Goal: Answer question/provide support: Answer question/provide support

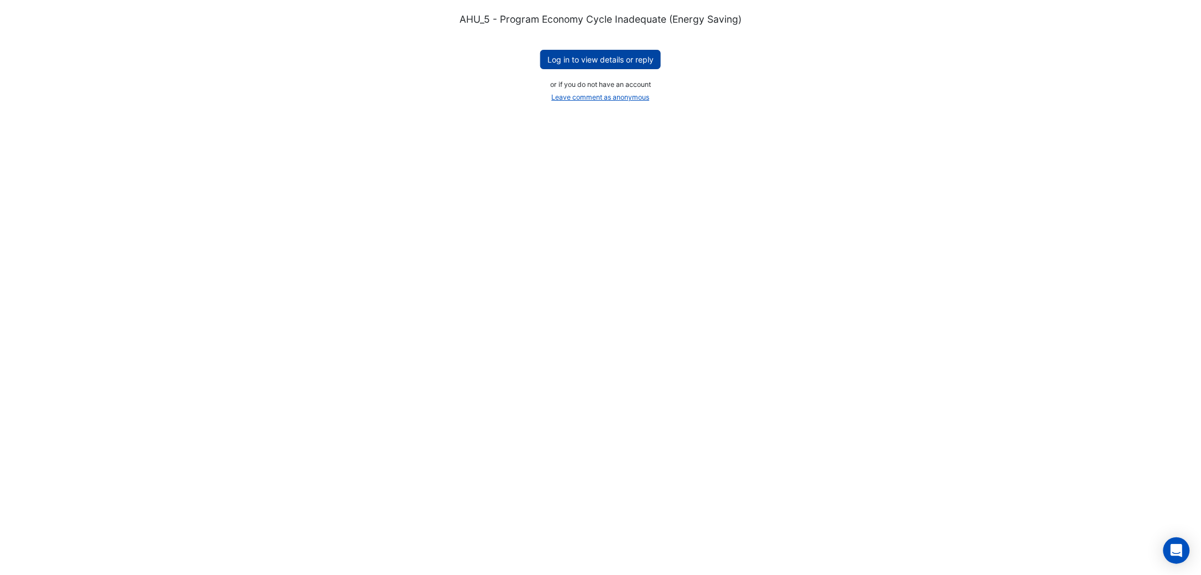
click at [582, 60] on button "Log in to view details or reply" at bounding box center [600, 59] width 121 height 19
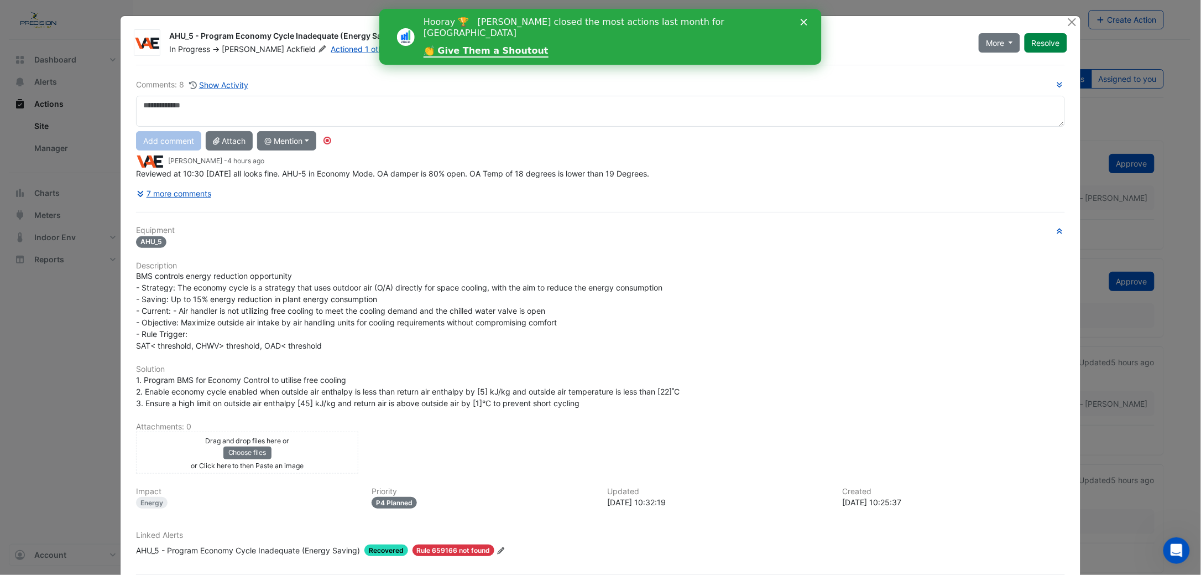
click at [806, 23] on icon "Close" at bounding box center [803, 22] width 7 height 7
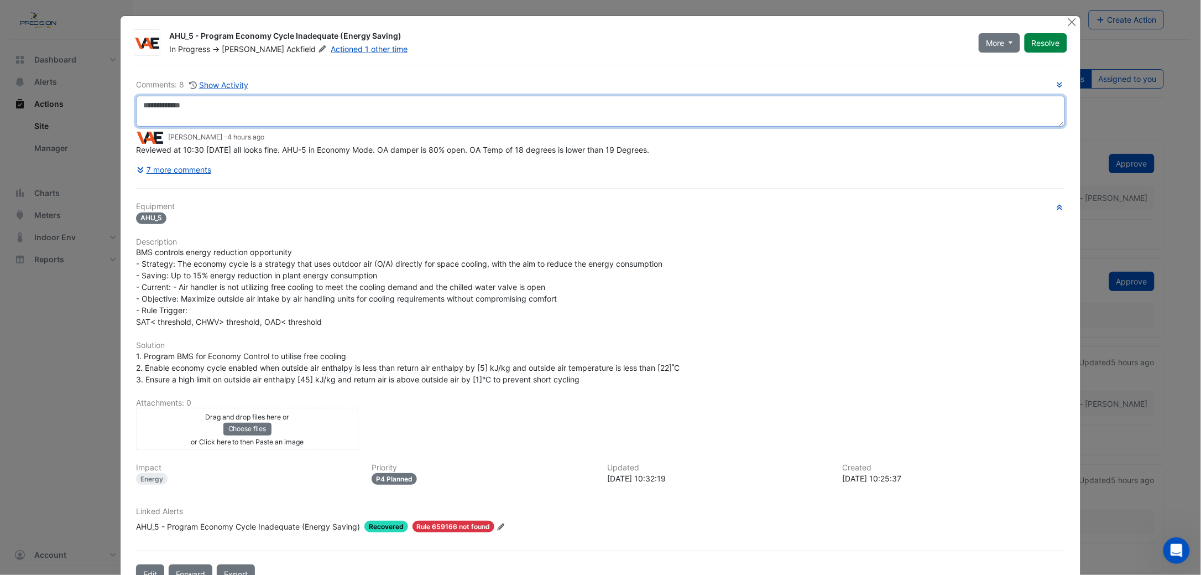
click at [204, 112] on textarea at bounding box center [600, 111] width 929 height 31
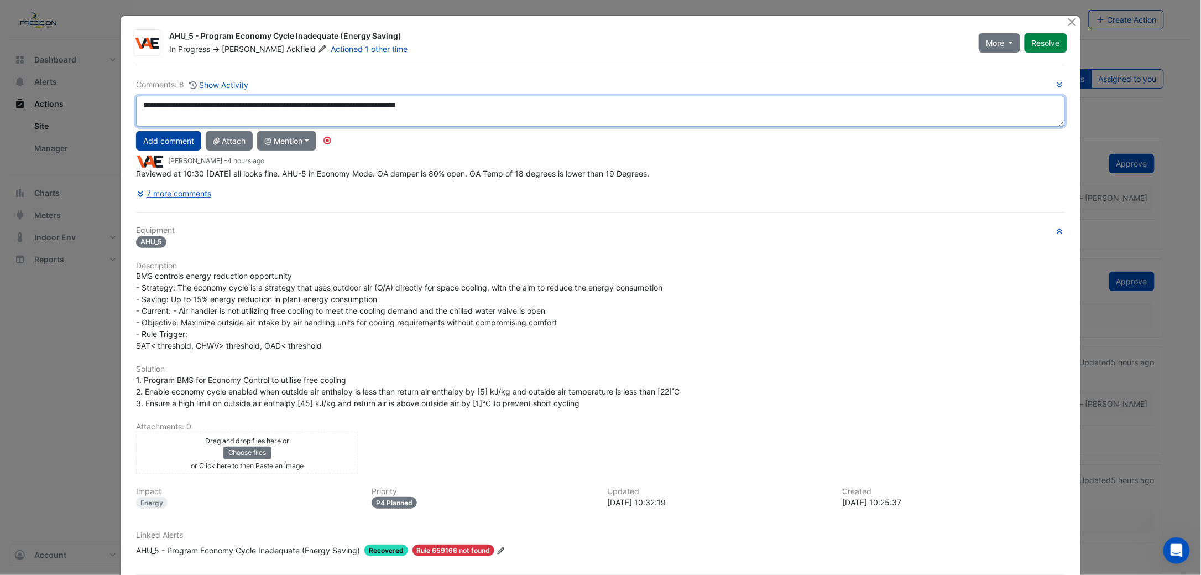
type textarea "**********"
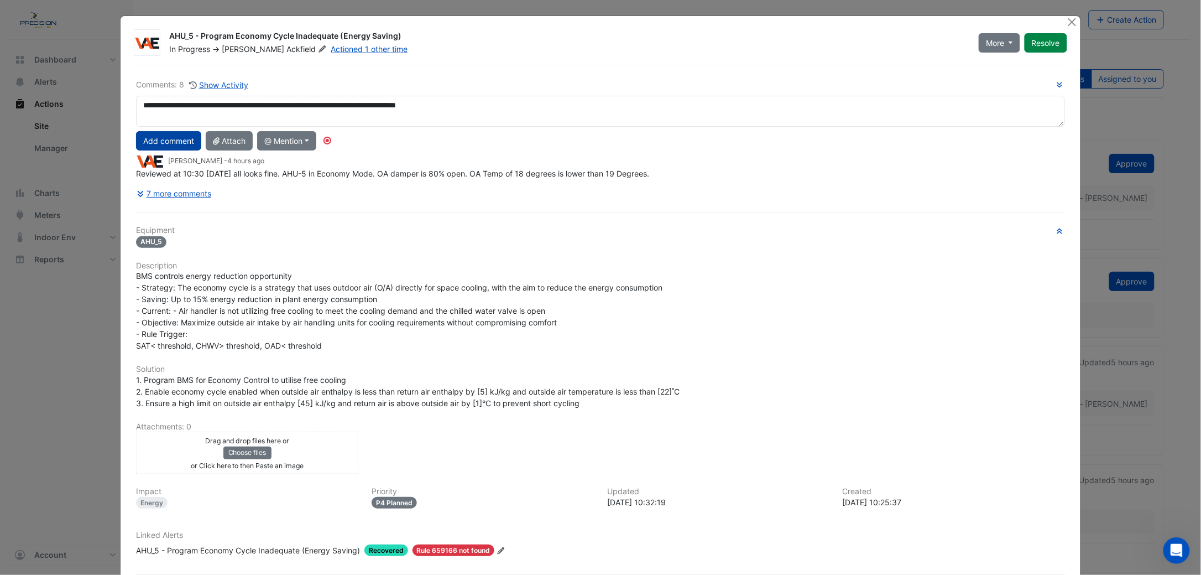
click at [148, 138] on button "Add comment" at bounding box center [168, 140] width 65 height 19
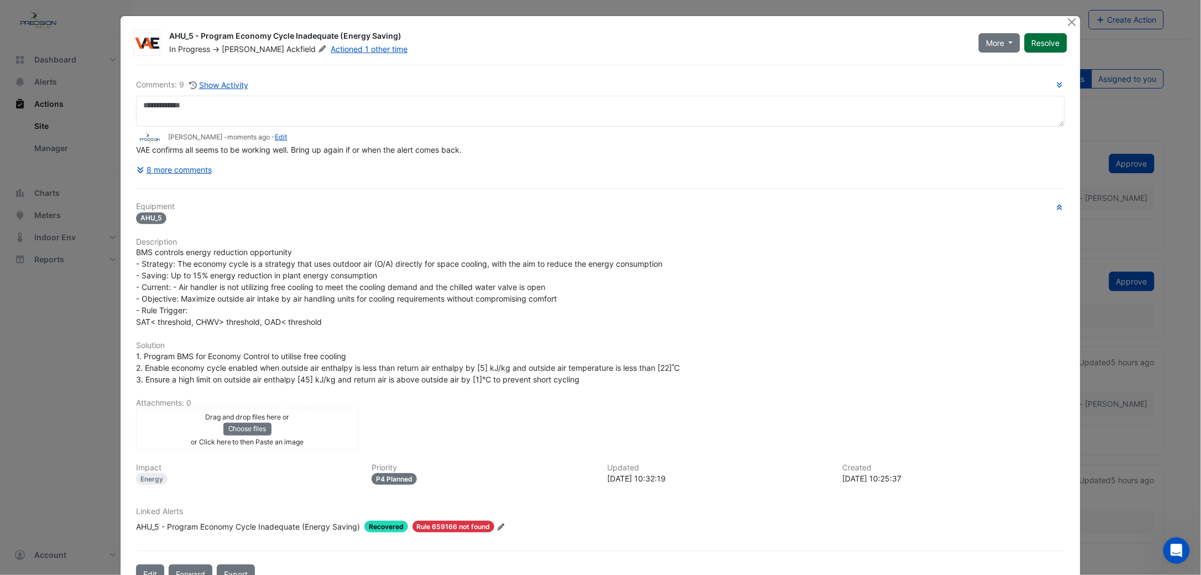
click at [1045, 40] on button "Resolve" at bounding box center [1046, 42] width 43 height 19
click at [1067, 22] on button "Close" at bounding box center [1073, 22] width 12 height 12
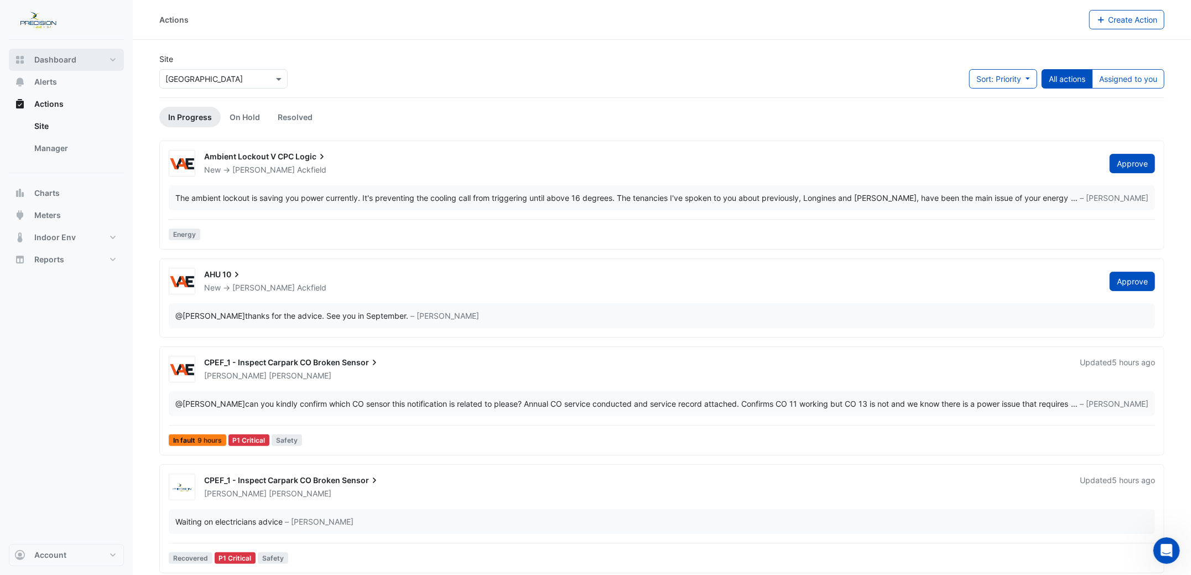
click at [67, 53] on button "Dashboard" at bounding box center [66, 60] width 115 height 22
select select "***"
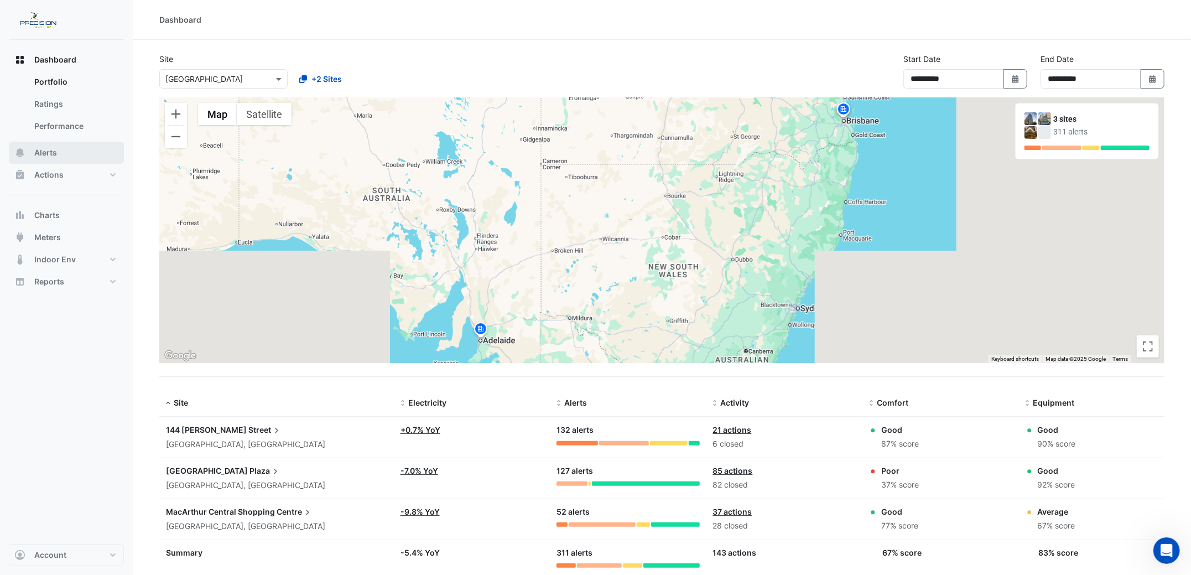
click at [44, 147] on span "Alerts" at bounding box center [45, 152] width 23 height 11
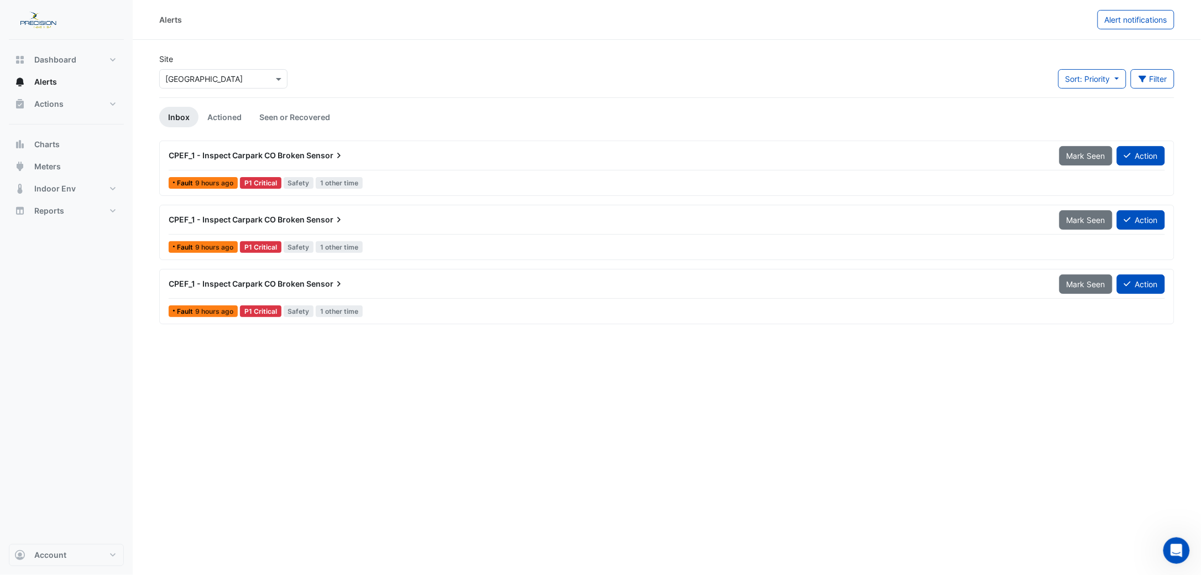
click at [259, 150] on div "CPEF_1 - Inspect Carpark CO Broken Sensor" at bounding box center [608, 155] width 878 height 11
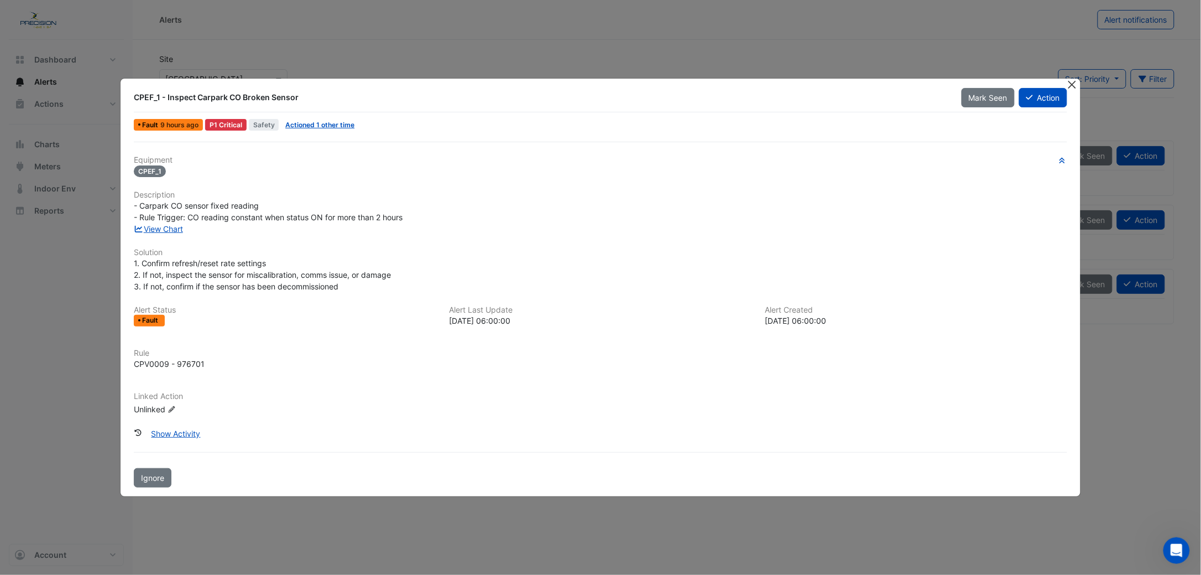
click at [1073, 84] on button "Close" at bounding box center [1073, 85] width 12 height 12
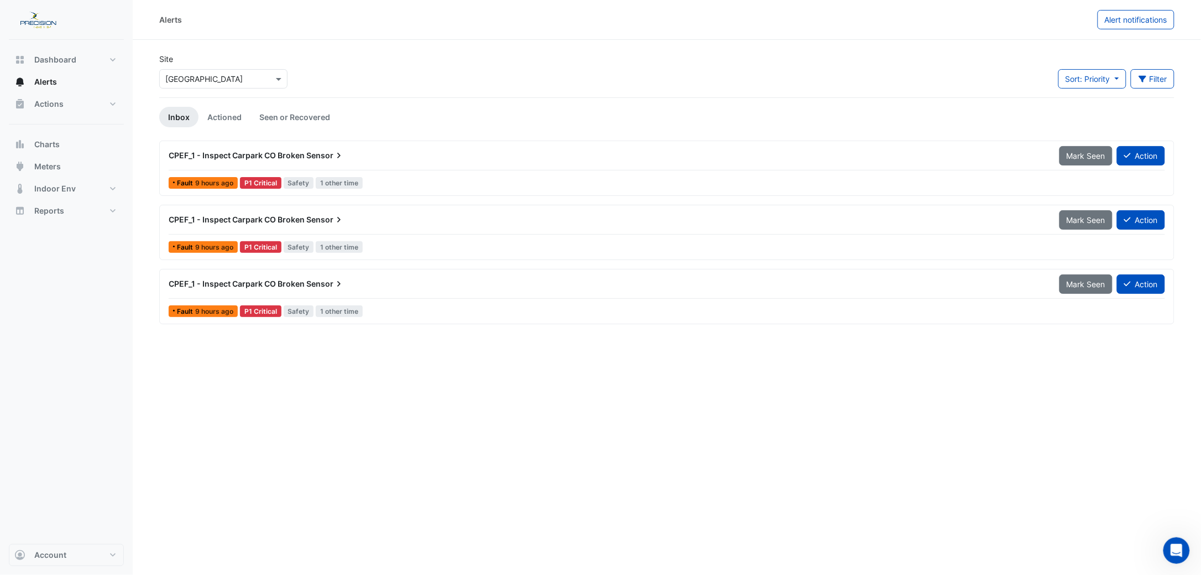
click at [256, 220] on span "CPEF_1 - Inspect Carpark CO Broken" at bounding box center [237, 219] width 136 height 9
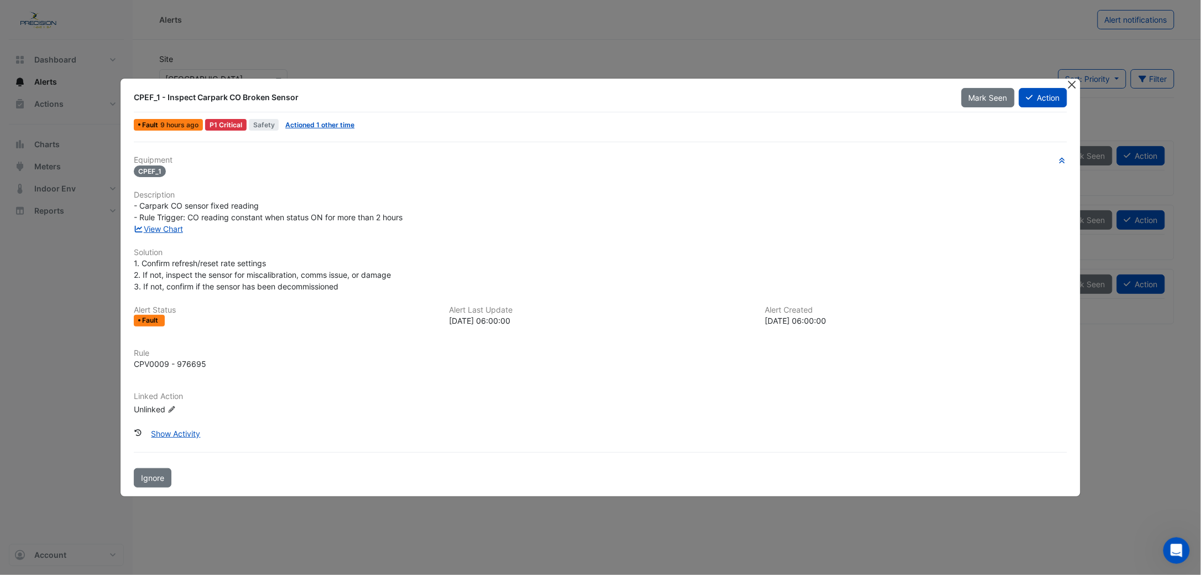
click at [1072, 86] on button "Close" at bounding box center [1073, 85] width 12 height 12
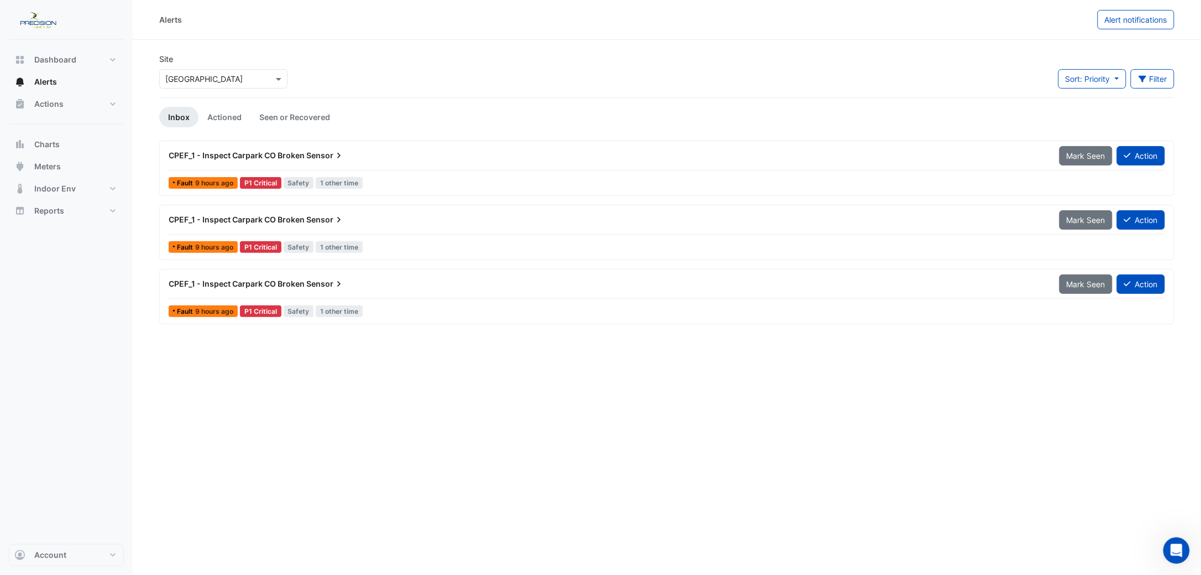
click at [204, 279] on div "CPEF_1 - Inspect Carpark CO Broken Sensor" at bounding box center [608, 283] width 878 height 11
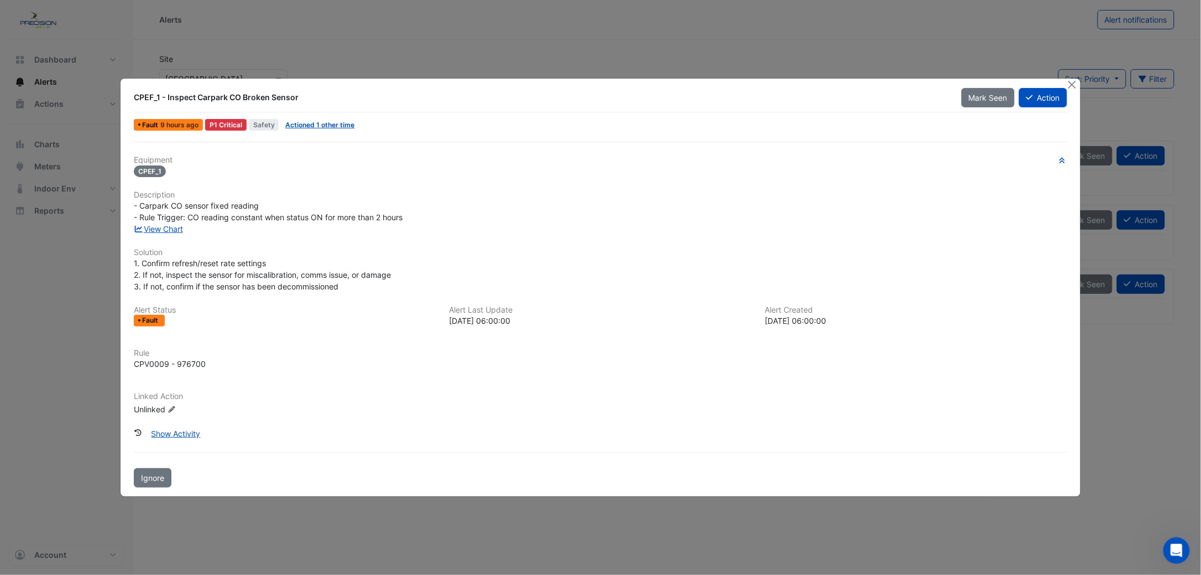
drag, startPoint x: 766, startPoint y: 320, endPoint x: 872, endPoint y: 317, distance: 106.2
click at [872, 317] on div "2025-08-27 06:00:00" at bounding box center [916, 321] width 303 height 12
click at [1068, 86] on button "Close" at bounding box center [1073, 85] width 12 height 12
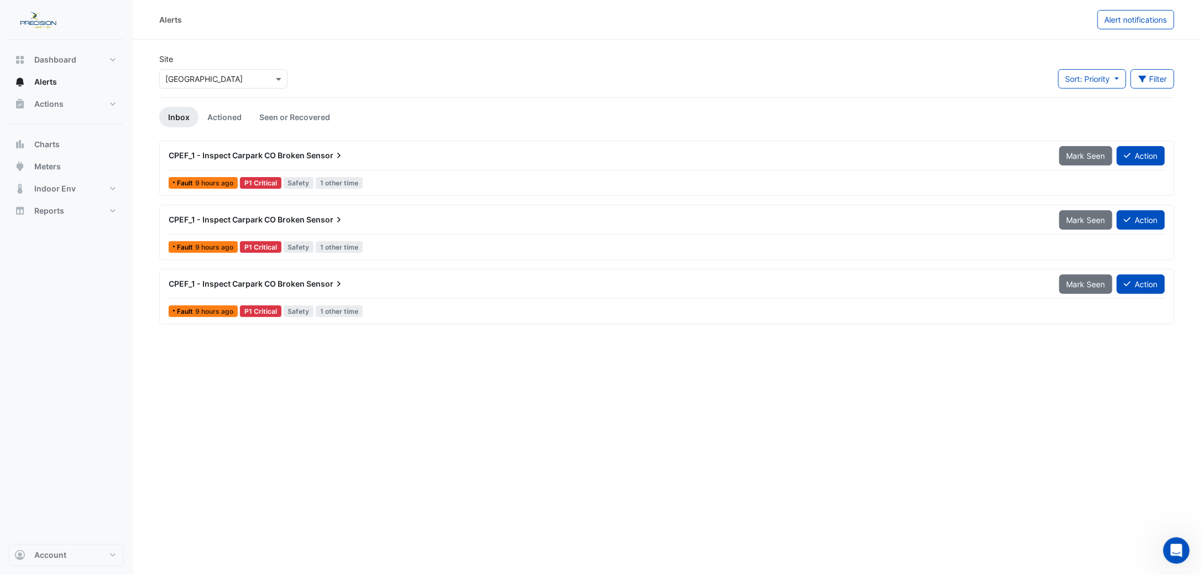
click at [295, 219] on span "CPEF_1 - Inspect Carpark CO Broken" at bounding box center [237, 219] width 136 height 9
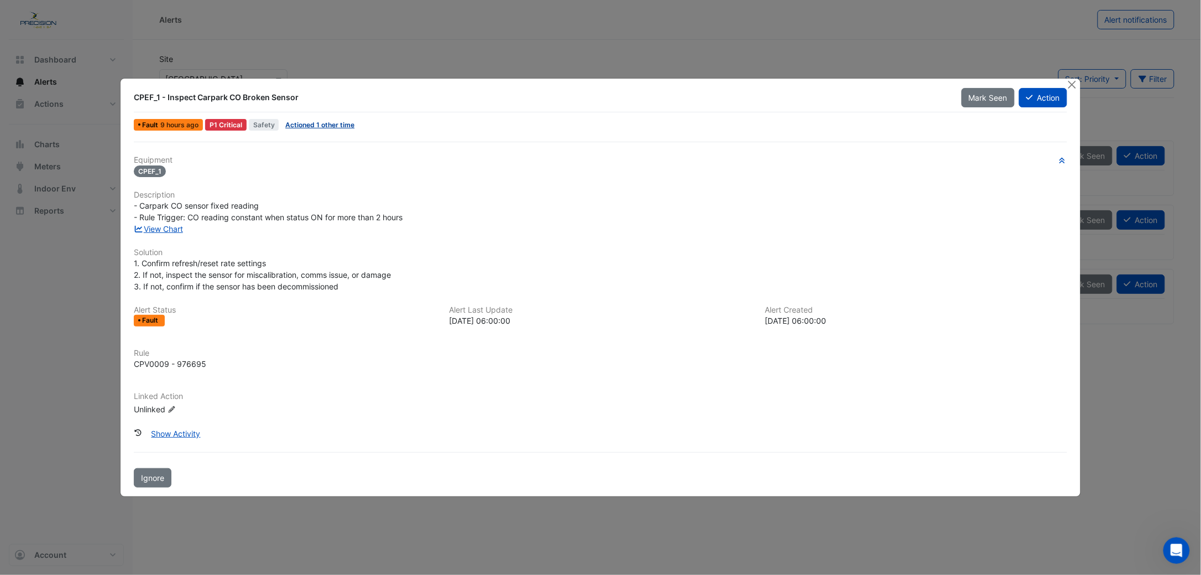
click at [299, 123] on link "Actioned 1 other time" at bounding box center [319, 125] width 69 height 8
click at [1073, 88] on button "Close" at bounding box center [1073, 85] width 12 height 12
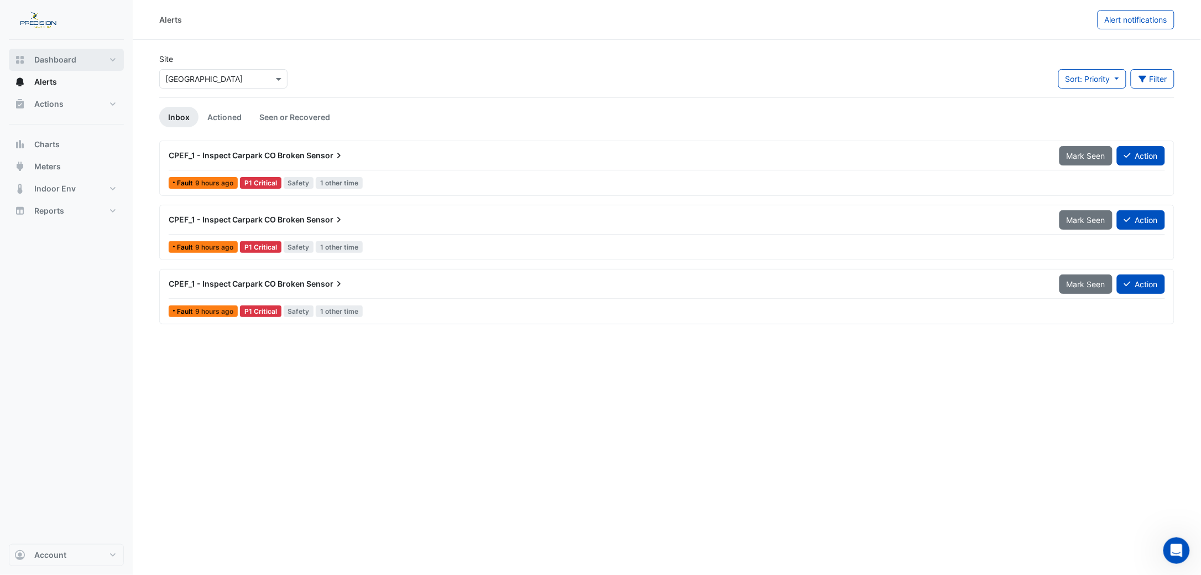
click at [33, 60] on button "Dashboard" at bounding box center [66, 60] width 115 height 22
select select "***"
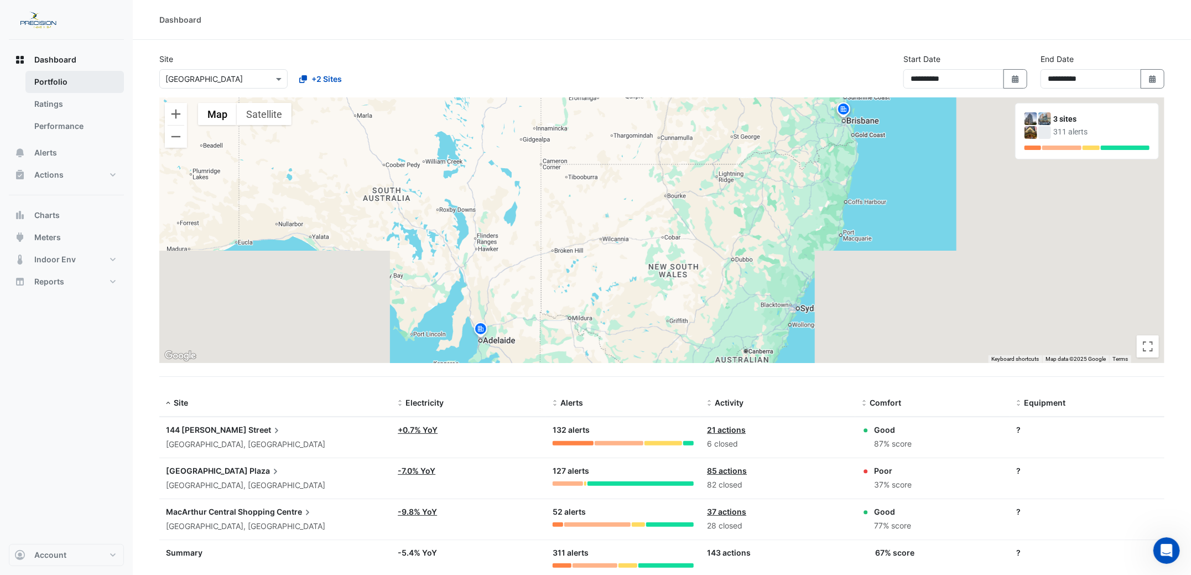
click at [37, 80] on link "Portfolio" at bounding box center [74, 82] width 98 height 22
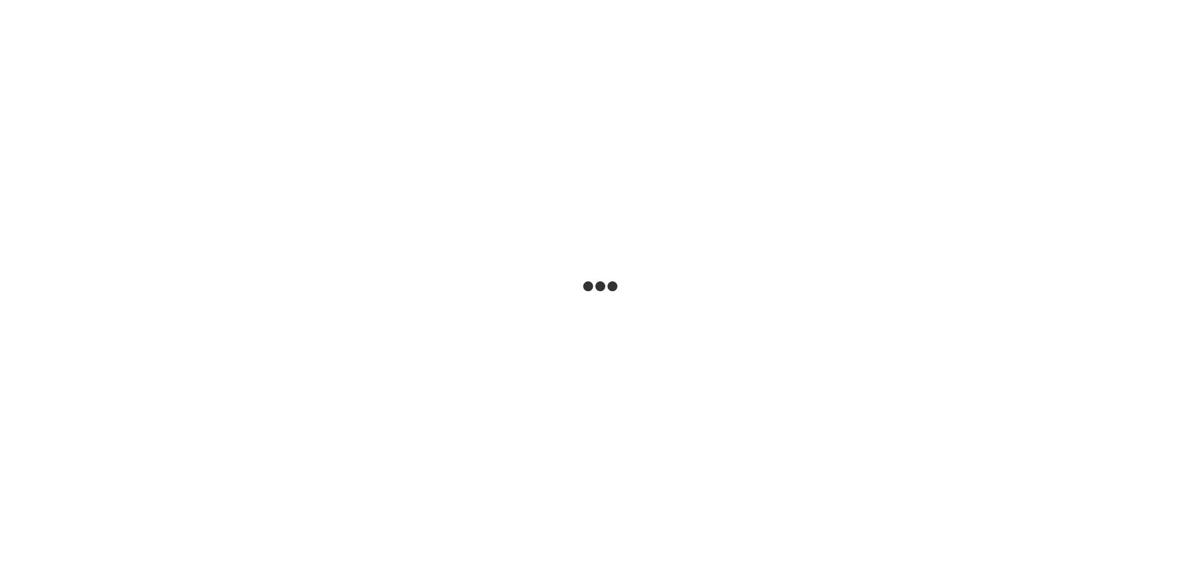
select select "***"
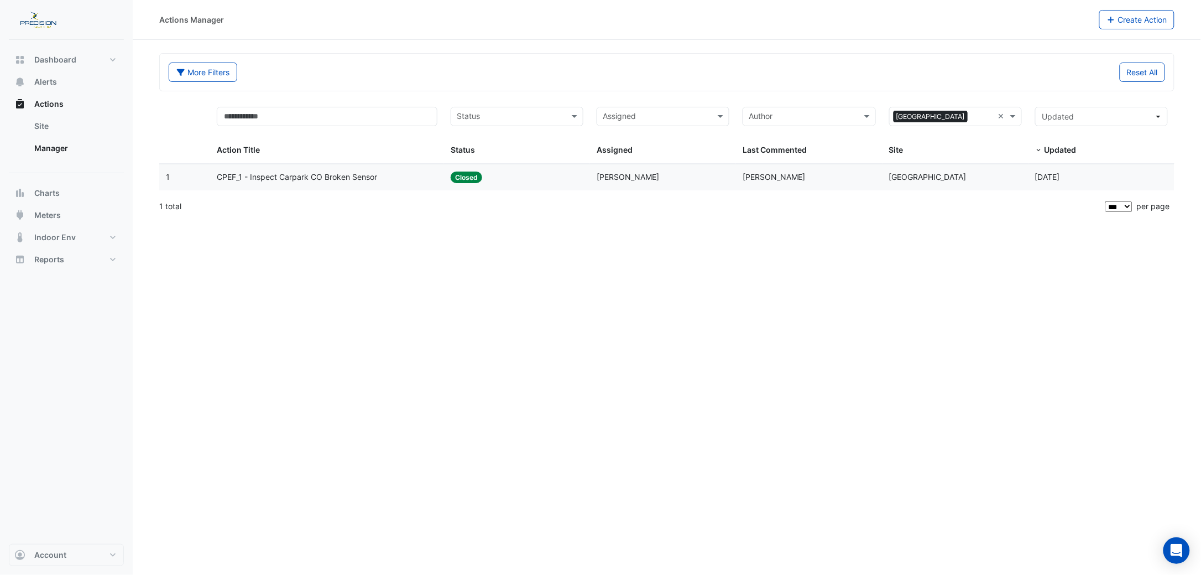
click at [261, 178] on span "CPEF_1 - Inspect Carpark CO Broken Sensor" at bounding box center [297, 177] width 160 height 13
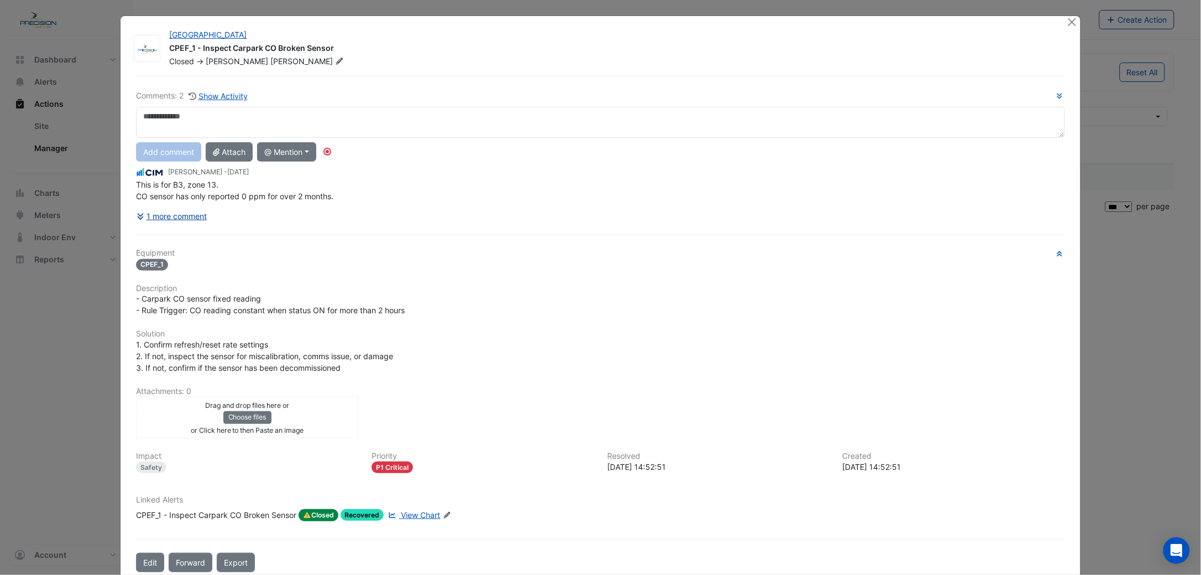
click at [161, 212] on button "1 more comment" at bounding box center [171, 215] width 71 height 19
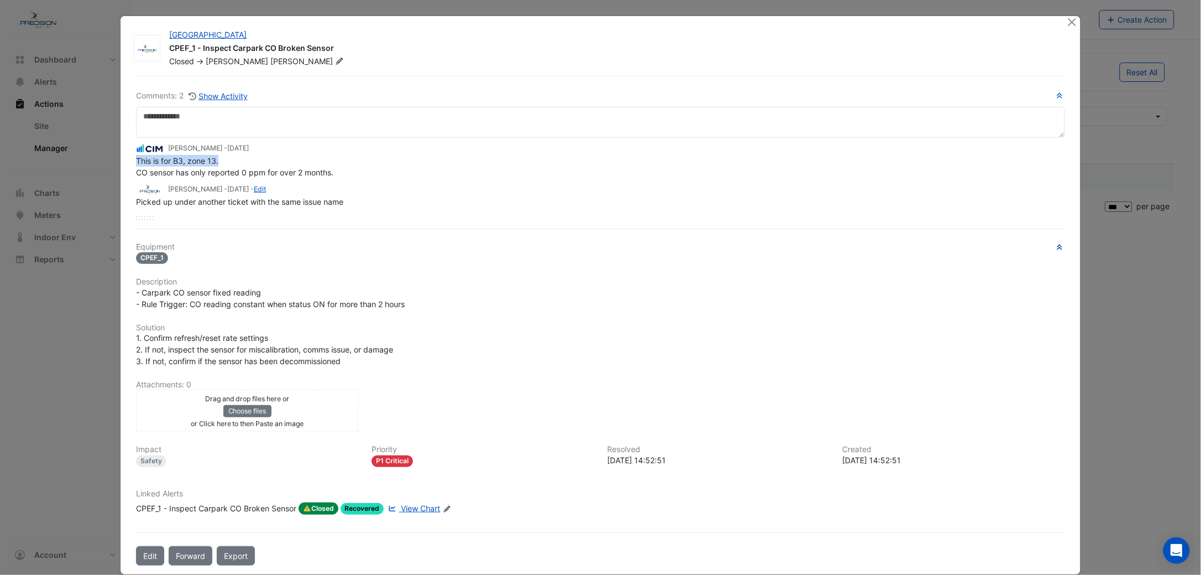
drag, startPoint x: 131, startPoint y: 158, endPoint x: 215, endPoint y: 160, distance: 84.1
click at [215, 160] on div "This is for B3, zone 13. CO sensor has only reported 0 ppm for over 2 months." at bounding box center [600, 166] width 929 height 23
copy span "This is for B3, zone 13."
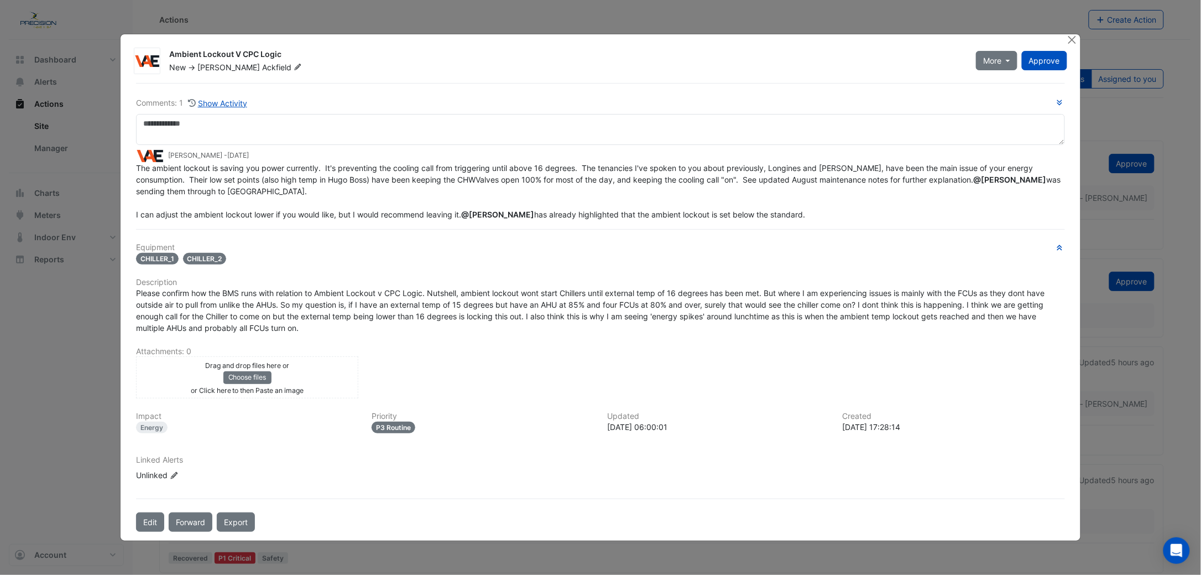
click at [301, 319] on span "Please confirm how the BMS runs with relation to Ambient Lockout v CPC Logic. N…" at bounding box center [591, 310] width 911 height 44
